Goal: Task Accomplishment & Management: Manage account settings

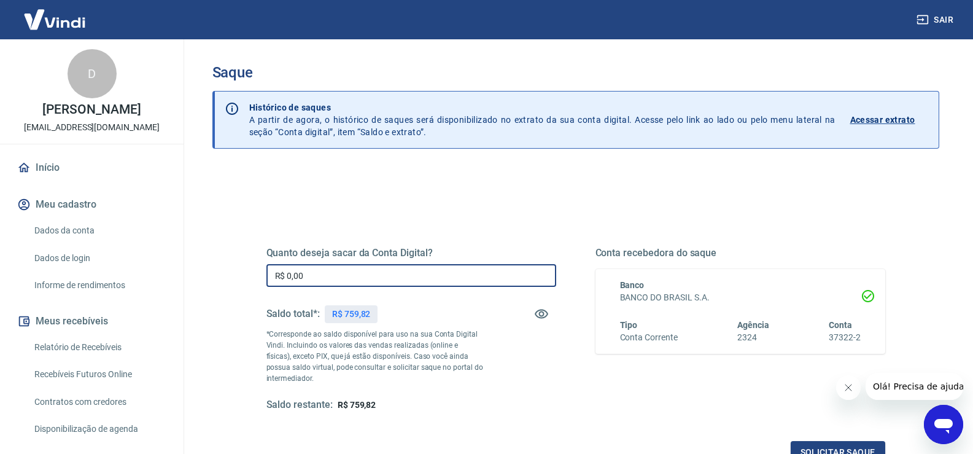
drag, startPoint x: 347, startPoint y: 277, endPoint x: 266, endPoint y: 280, distance: 81.1
click at [266, 280] on input "R$ 0,00" at bounding box center [411, 275] width 290 height 23
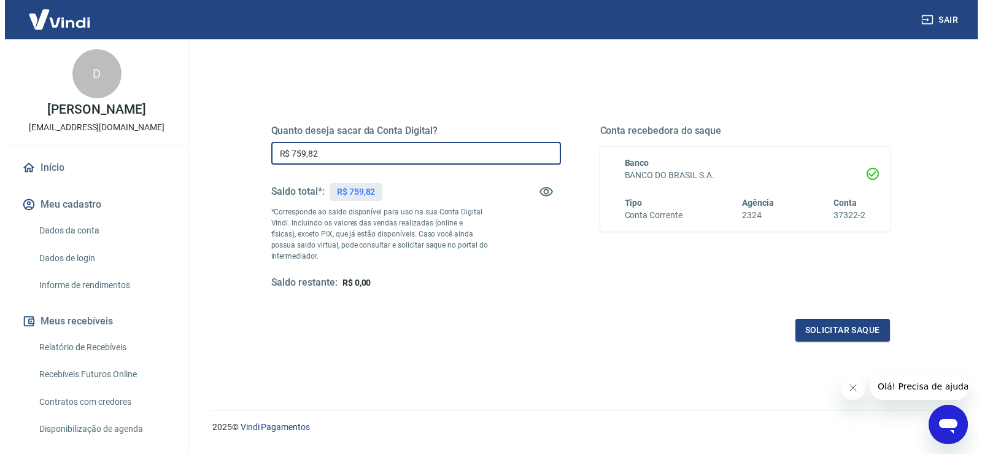
scroll to position [123, 0]
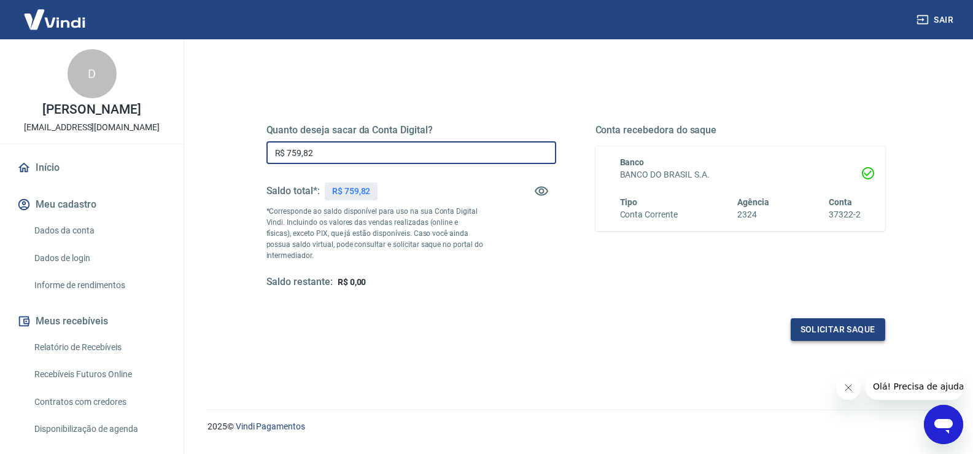
type input "R$ 759,82"
click at [836, 334] on button "Solicitar saque" at bounding box center [837, 329] width 95 height 23
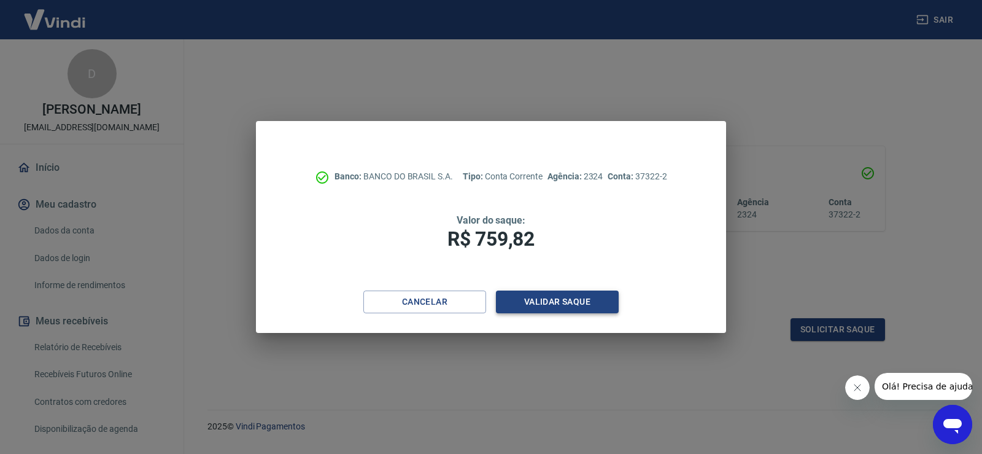
click at [585, 299] on button "Validar saque" at bounding box center [557, 301] width 123 height 23
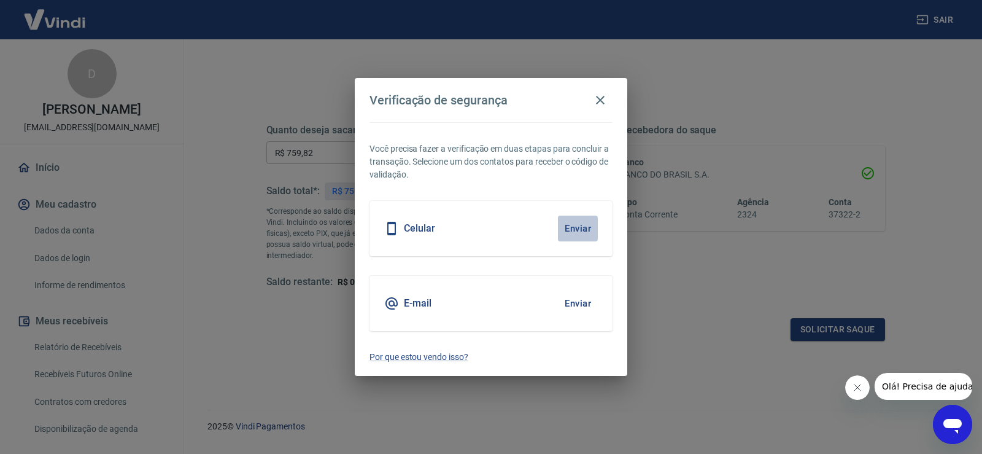
click at [589, 228] on button "Enviar" at bounding box center [578, 228] width 40 height 26
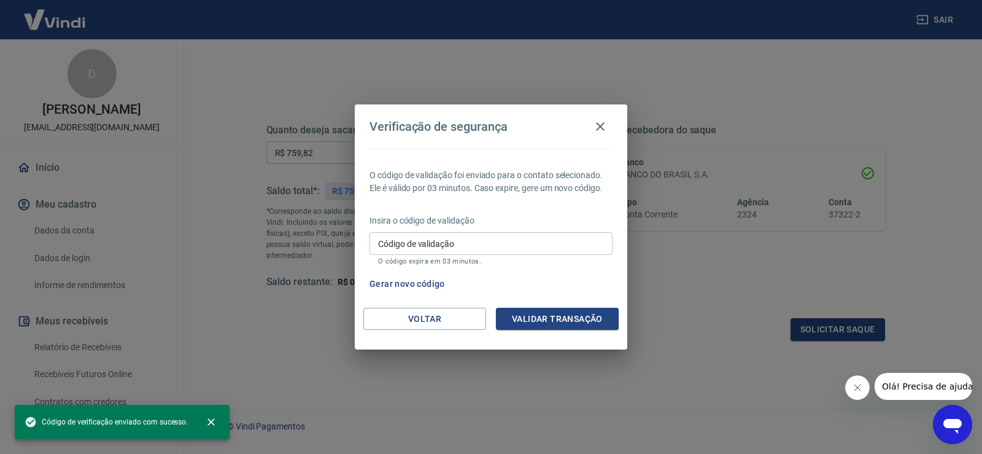
click at [479, 248] on input "Código de validação" at bounding box center [490, 243] width 243 height 23
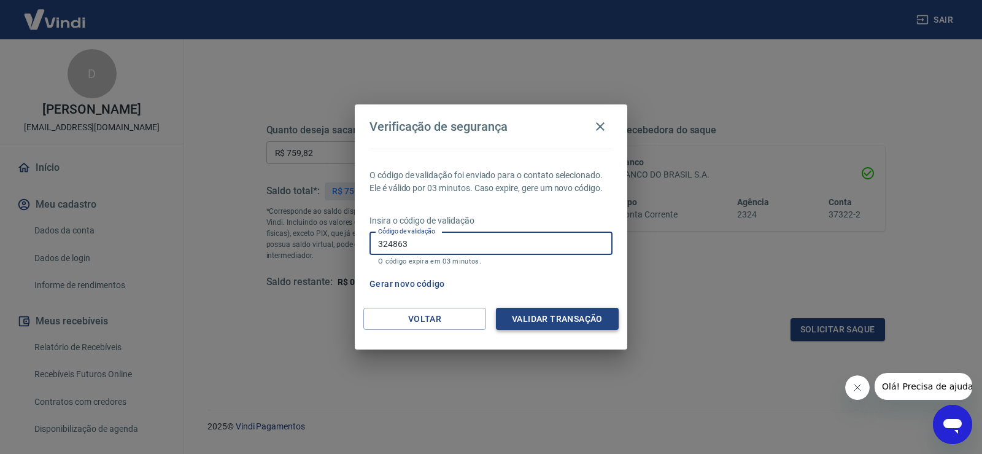
type input "324863"
click at [551, 326] on button "Validar transação" at bounding box center [557, 318] width 123 height 23
